Goal: Task Accomplishment & Management: Complete application form

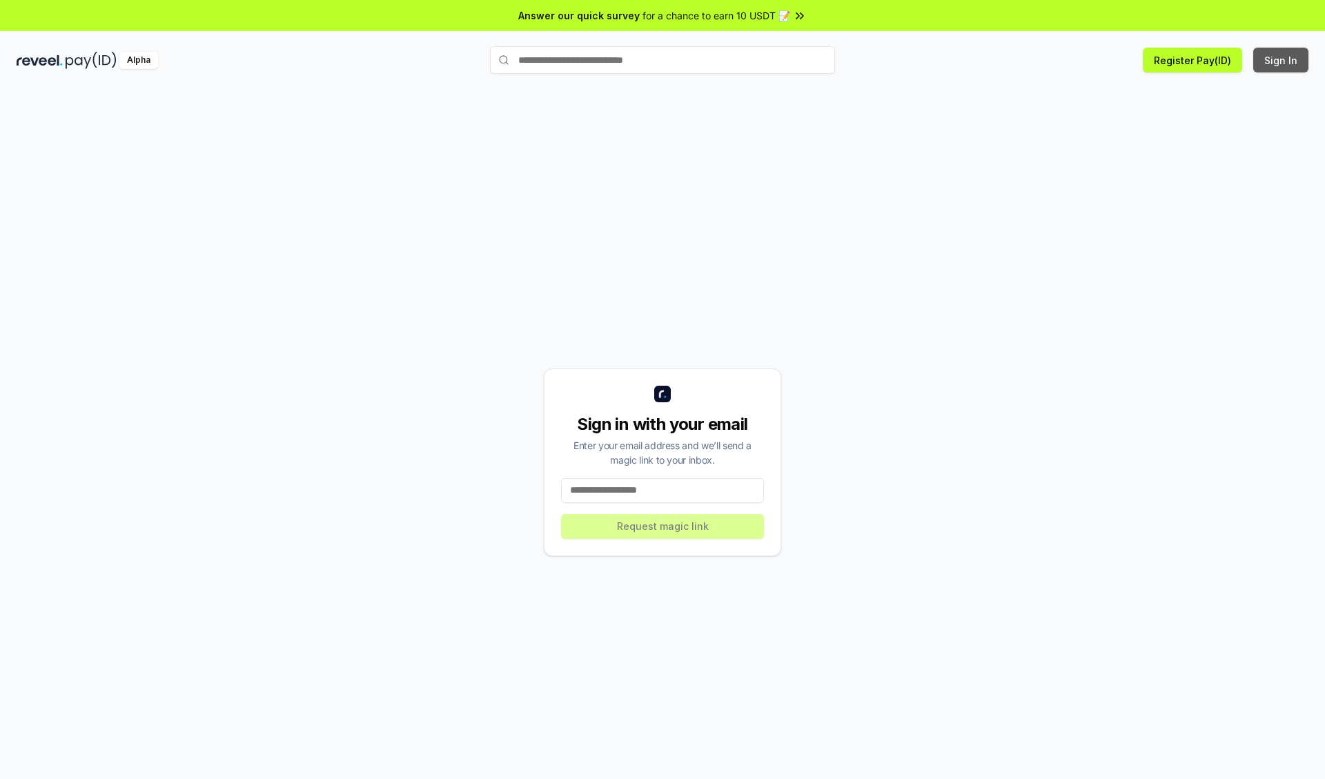
click at [1282, 60] on button "Sign In" at bounding box center [1280, 60] width 55 height 25
type input "**********"
click at [662, 526] on button "Request magic link" at bounding box center [662, 526] width 203 height 25
